Goal: Transaction & Acquisition: Purchase product/service

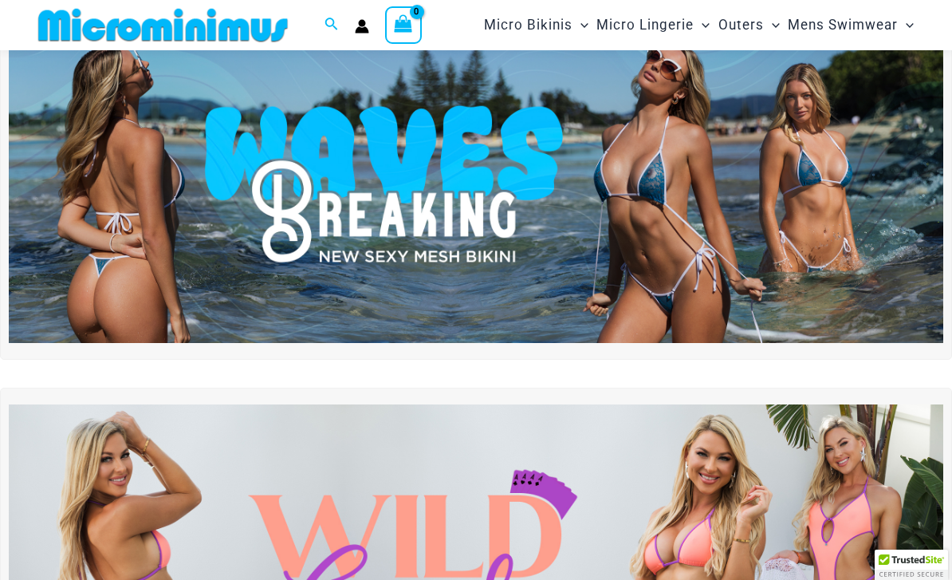
scroll to position [9, 0]
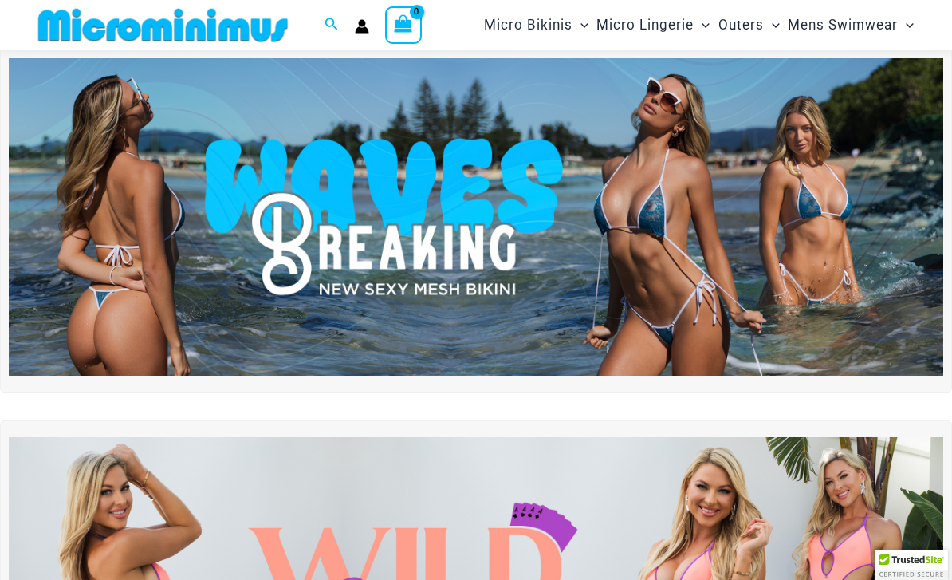
click at [770, 251] on img at bounding box center [476, 216] width 935 height 317
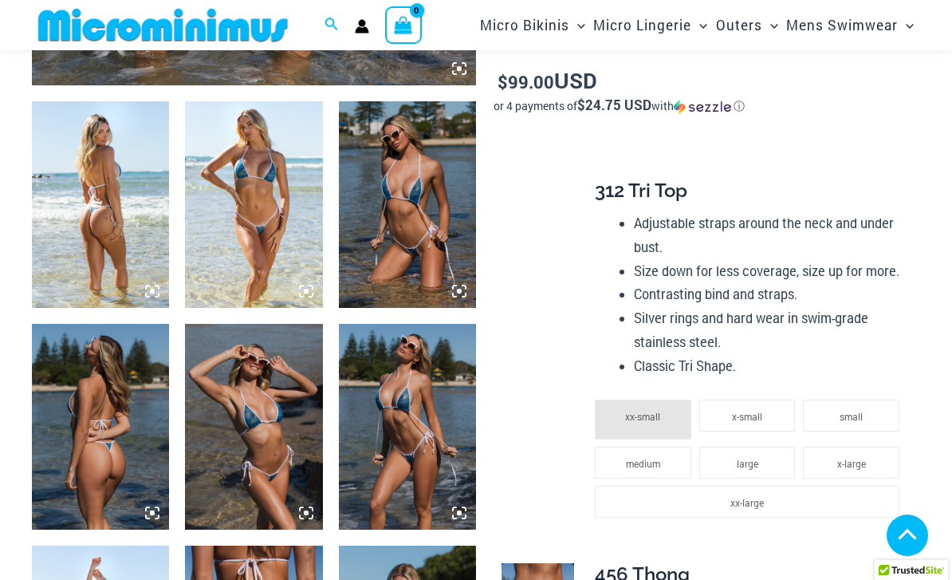
scroll to position [595, 0]
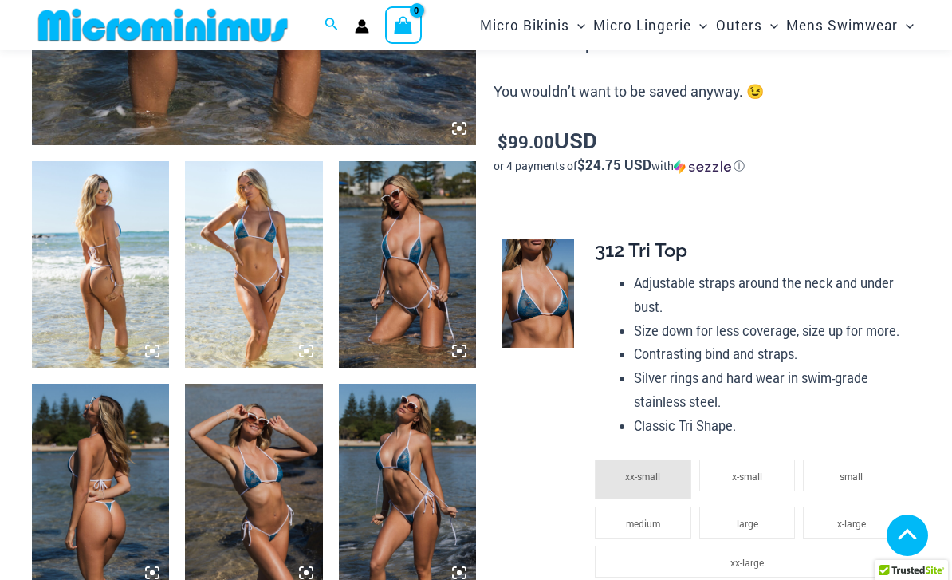
click at [88, 219] on img at bounding box center [100, 264] width 137 height 206
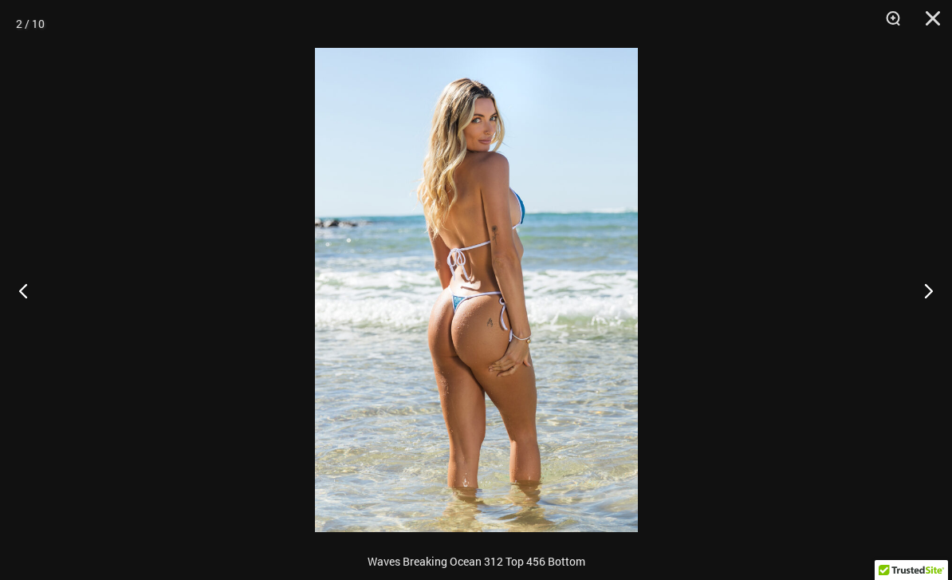
click at [933, 286] on button "Next" at bounding box center [922, 290] width 60 height 80
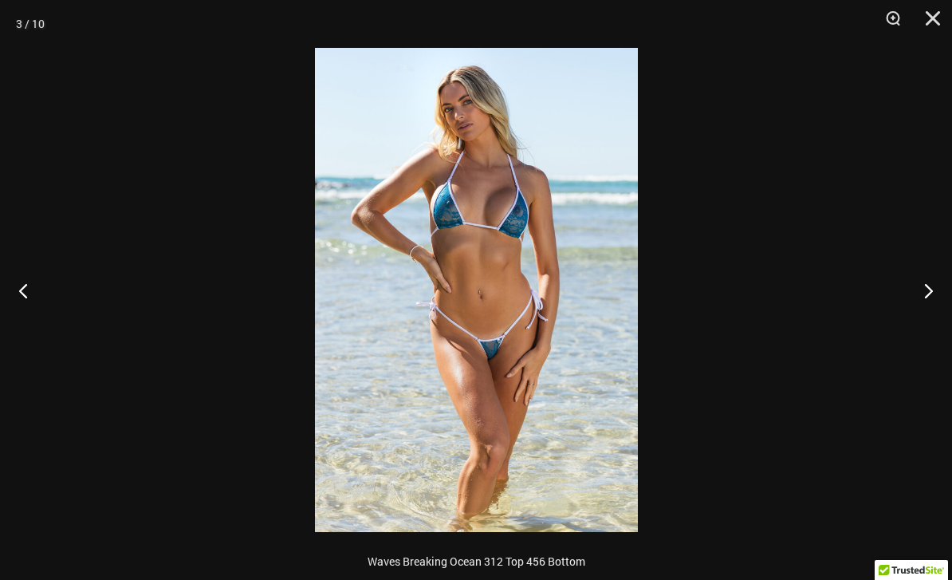
click at [931, 283] on button "Next" at bounding box center [922, 290] width 60 height 80
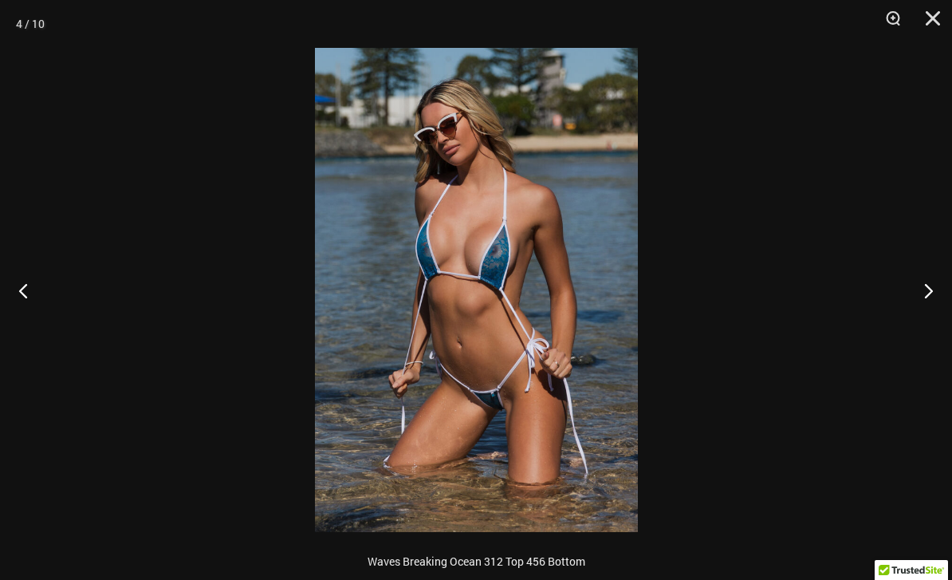
click at [929, 278] on button "Next" at bounding box center [922, 290] width 60 height 80
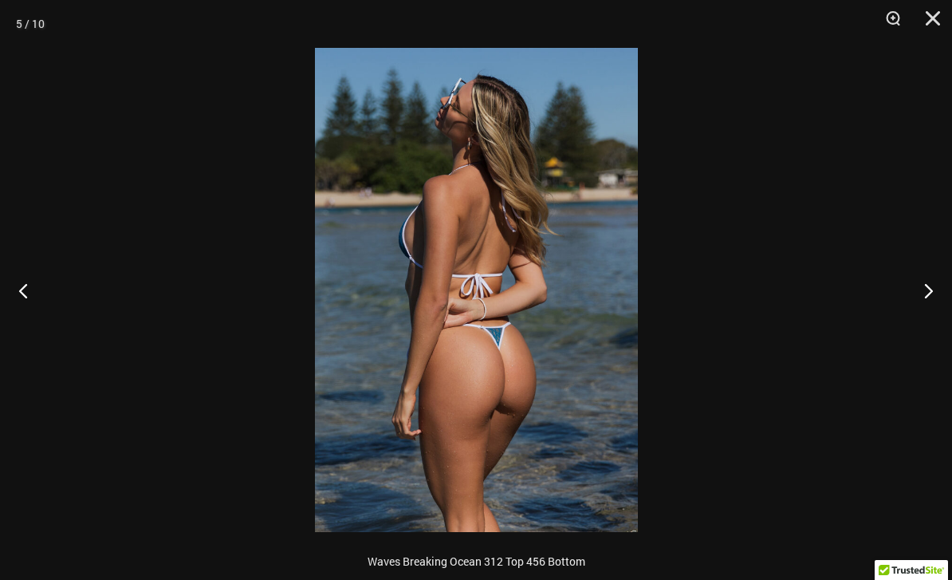
click at [928, 284] on button "Next" at bounding box center [922, 290] width 60 height 80
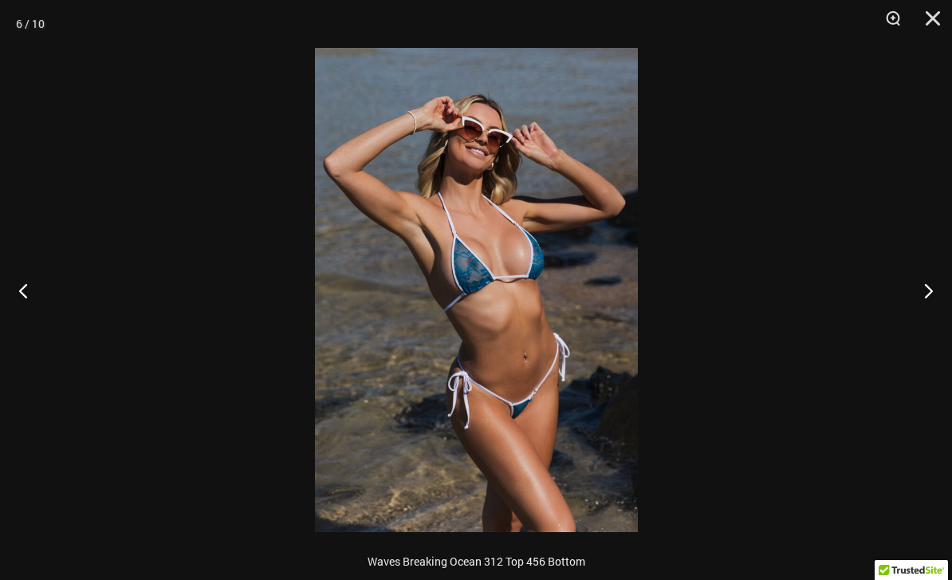
click at [931, 286] on button "Next" at bounding box center [922, 290] width 60 height 80
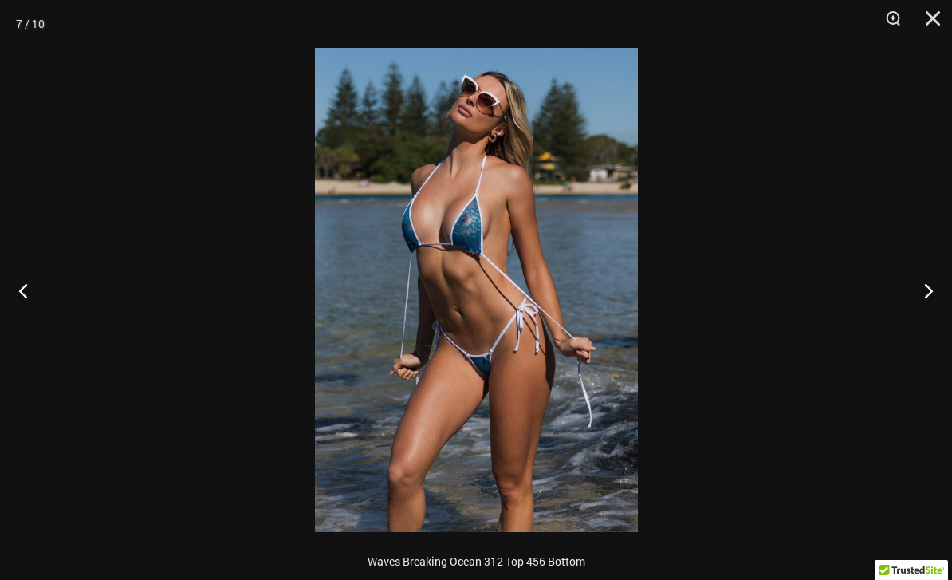
click at [927, 286] on button "Next" at bounding box center [922, 290] width 60 height 80
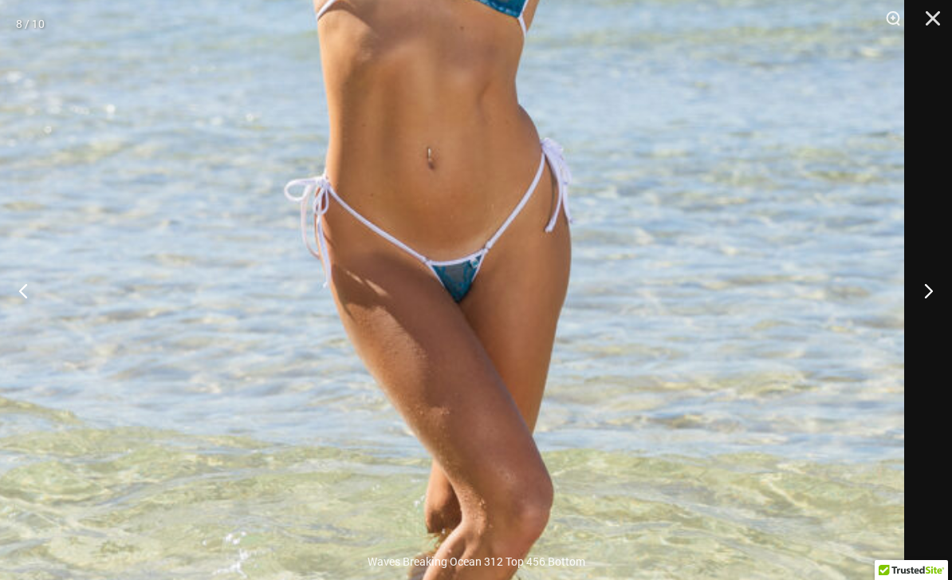
click at [928, 284] on button "Next" at bounding box center [922, 290] width 60 height 80
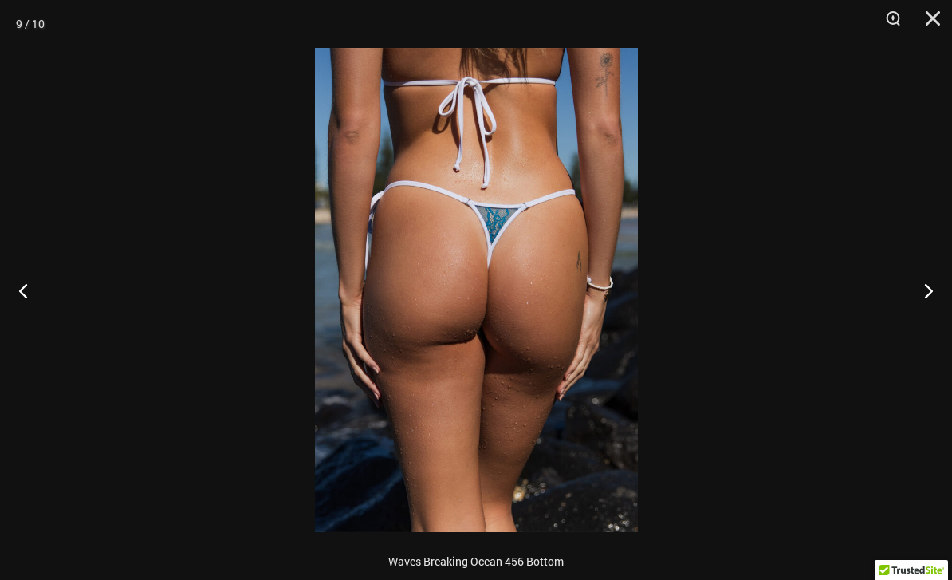
click at [931, 286] on button "Next" at bounding box center [922, 290] width 60 height 80
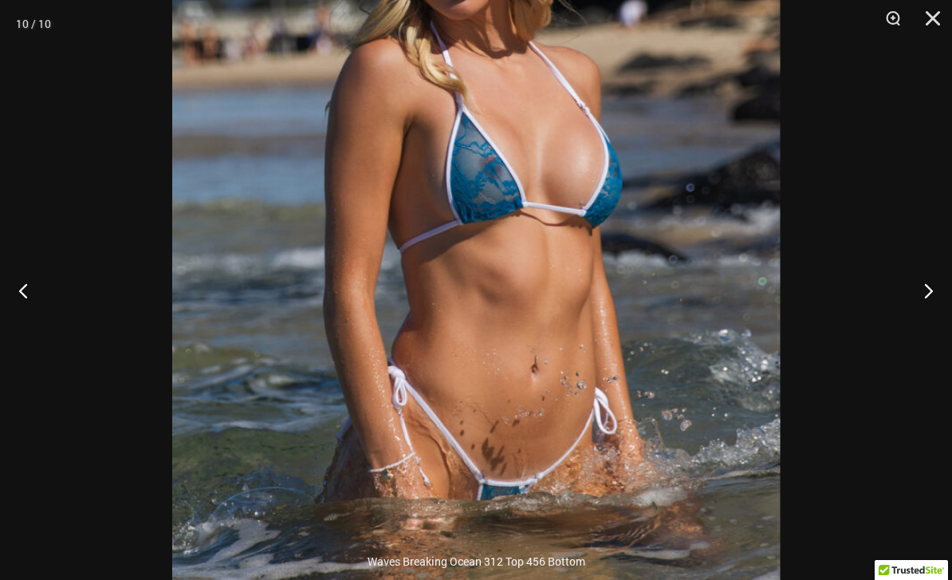
click at [923, 286] on button "Next" at bounding box center [922, 290] width 60 height 80
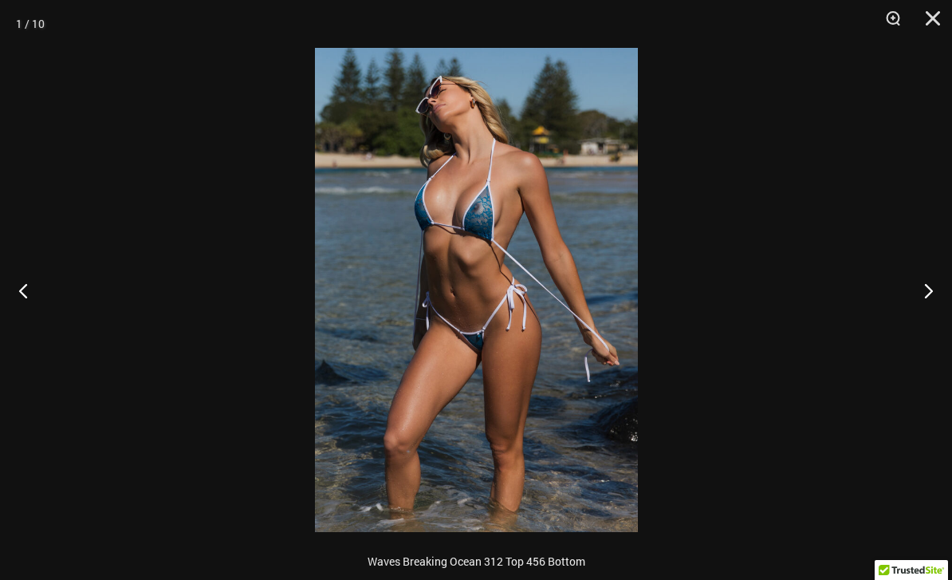
click at [922, 289] on button "Next" at bounding box center [922, 290] width 60 height 80
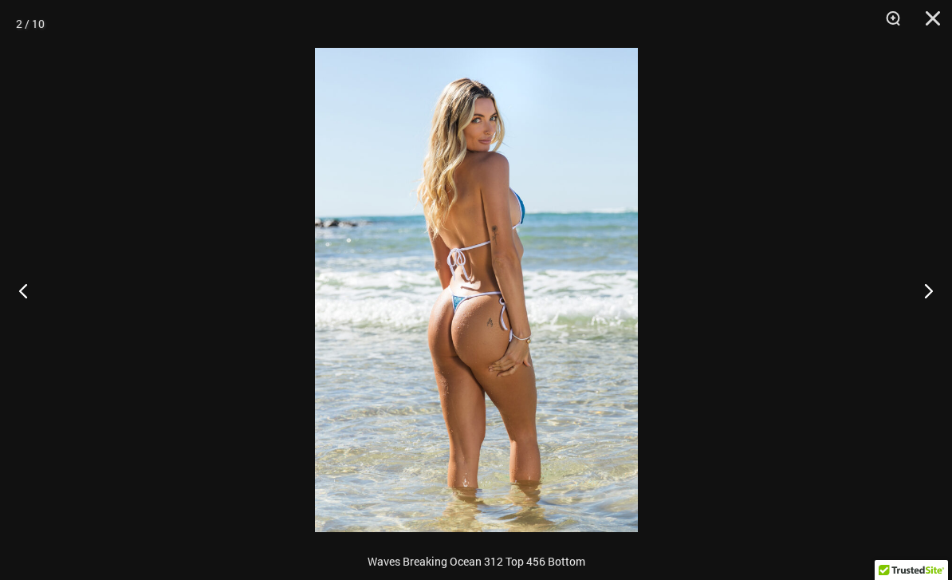
click at [923, 292] on button "Next" at bounding box center [922, 290] width 60 height 80
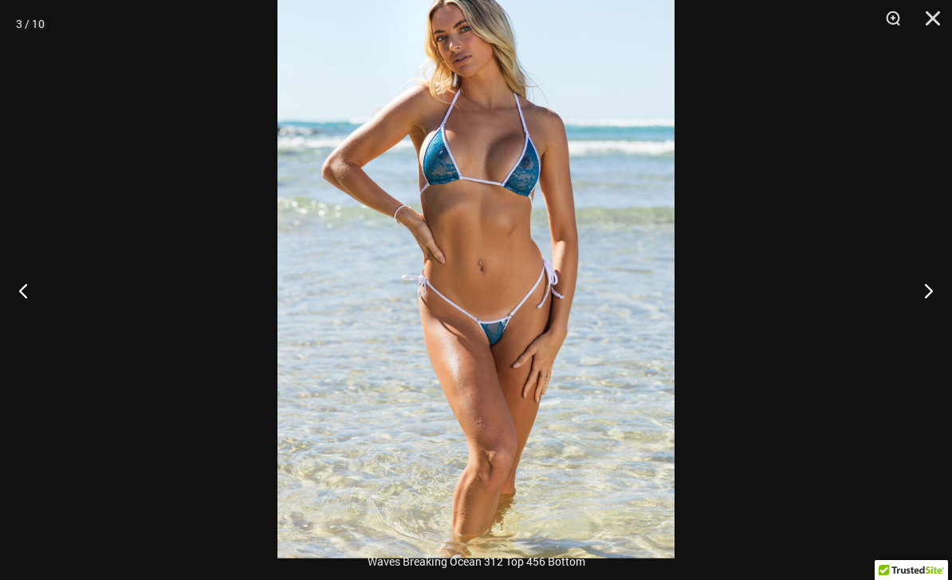
click at [924, 293] on button "Next" at bounding box center [922, 290] width 60 height 80
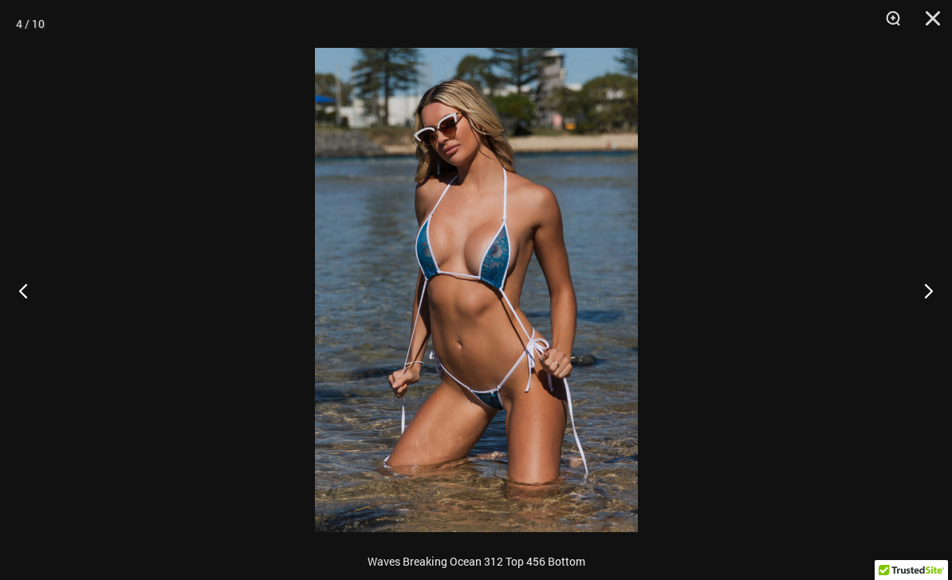
click at [924, 289] on button "Next" at bounding box center [922, 290] width 60 height 80
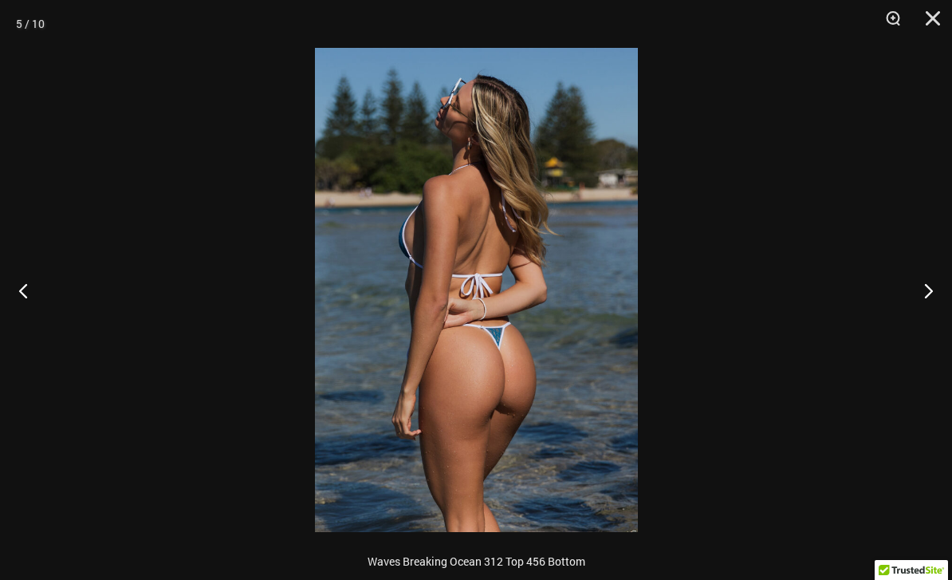
click at [931, 294] on button "Next" at bounding box center [922, 290] width 60 height 80
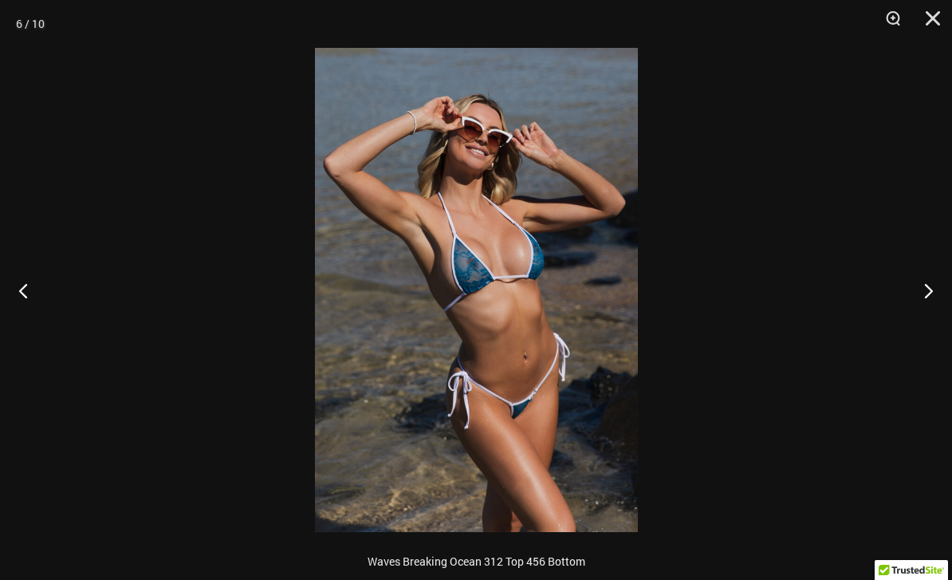
click at [917, 293] on button "Next" at bounding box center [922, 290] width 60 height 80
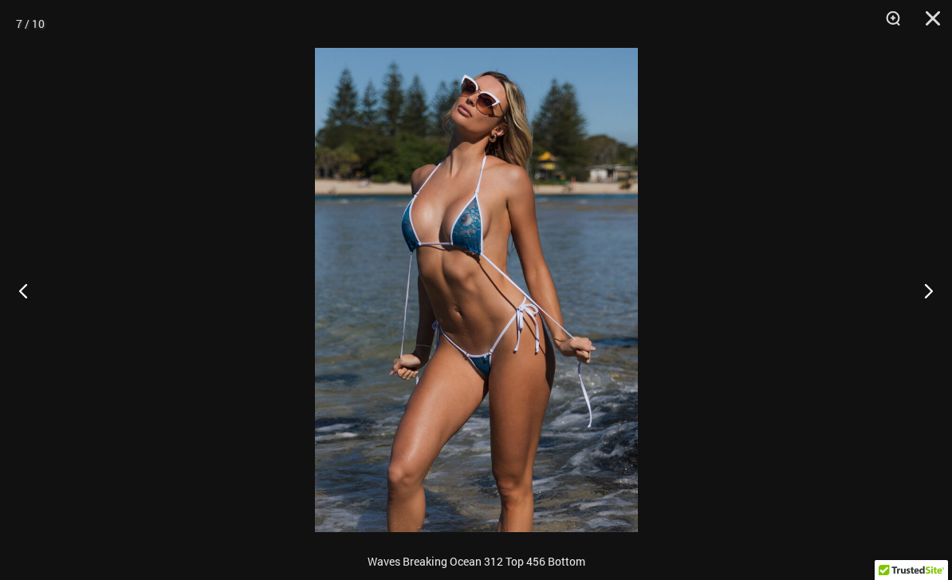
click at [925, 297] on button "Next" at bounding box center [922, 290] width 60 height 80
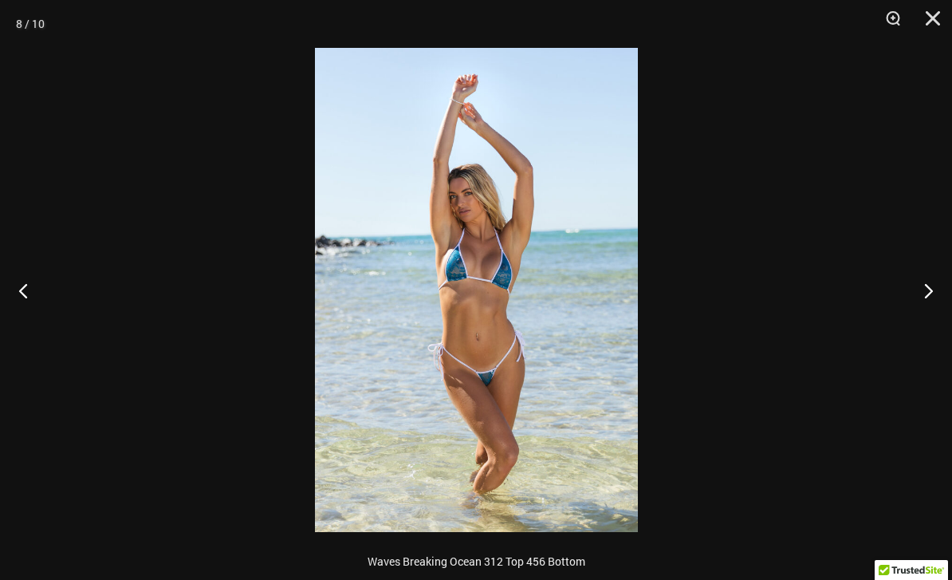
click at [944, 18] on button "Close" at bounding box center [928, 24] width 40 height 48
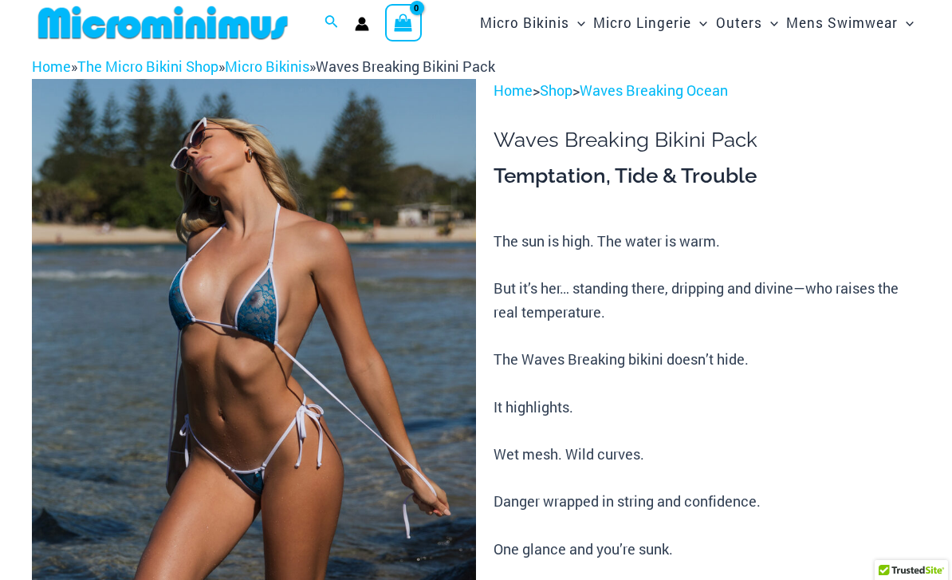
scroll to position [0, 0]
